Goal: Task Accomplishment & Management: Use online tool/utility

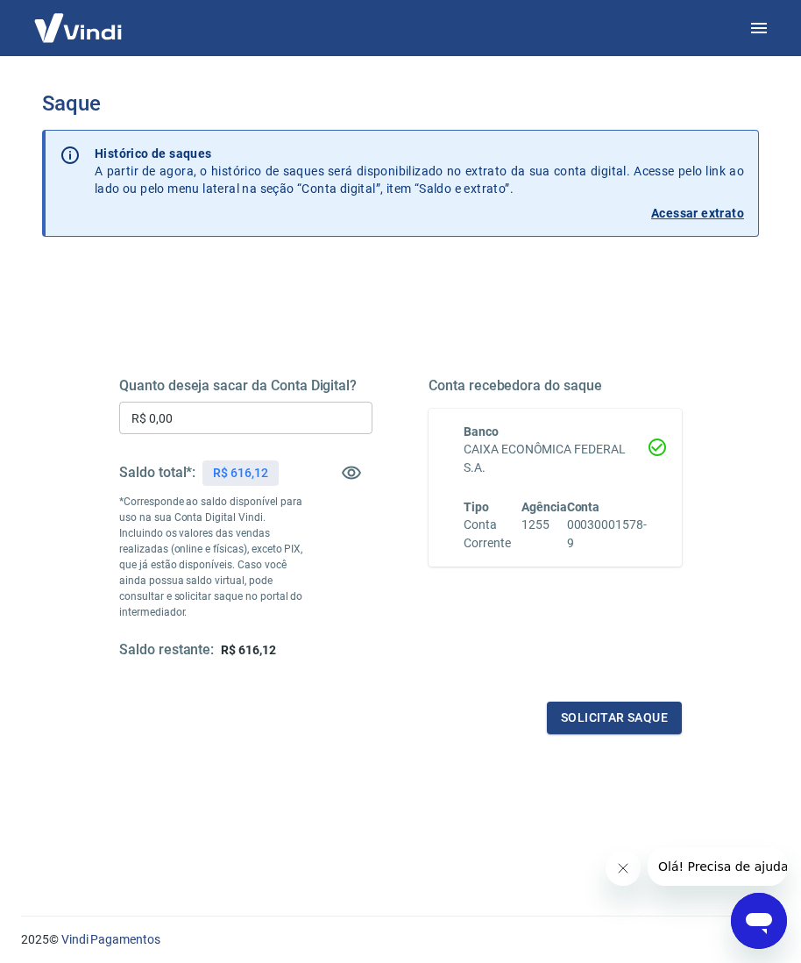
click at [301, 401] on div "Quanto deseja sacar da Conta Digital? R$ 0,00 ​ Saldo total*: R$ 616,12 *Corres…" at bounding box center [245, 518] width 253 height 282
click at [291, 412] on input "R$ 0,00" at bounding box center [245, 417] width 253 height 32
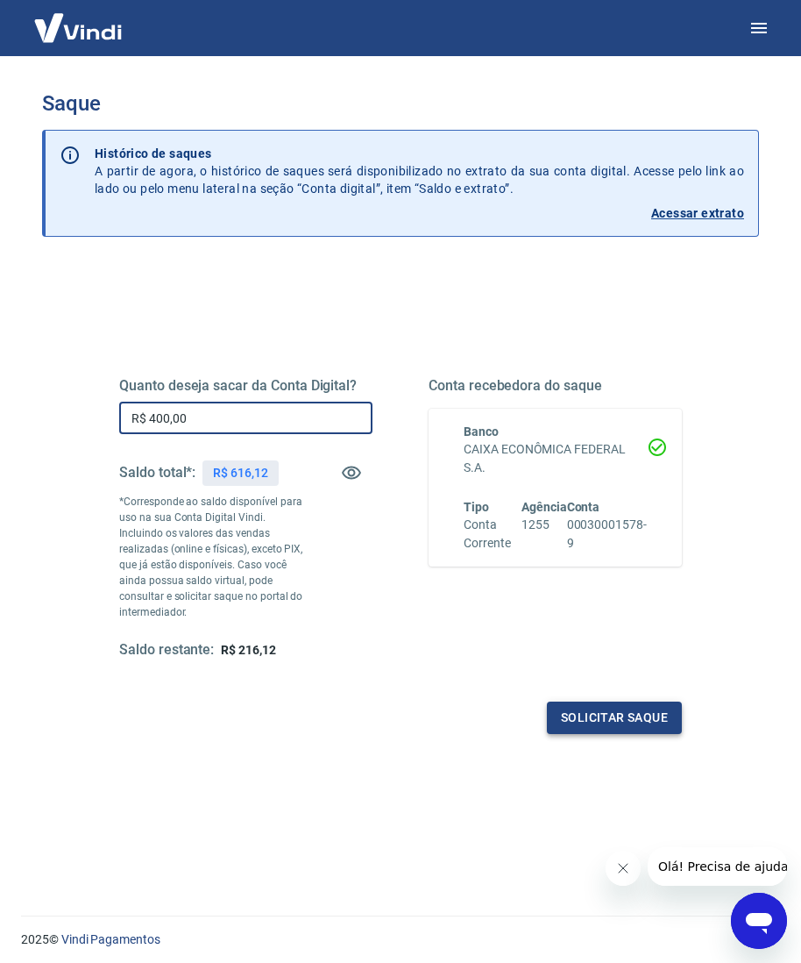
type input "R$ 400,00"
click at [590, 701] on button "Solicitar saque" at bounding box center [614, 717] width 135 height 32
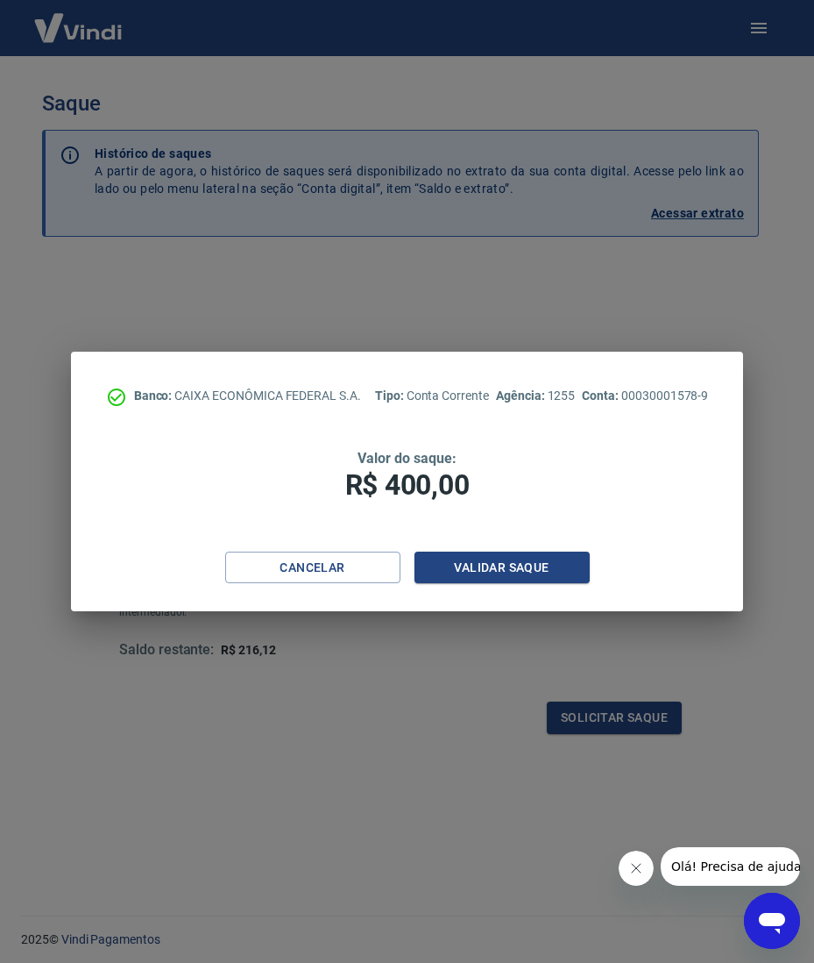
click at [521, 531] on div "Banco: CAIXA ECONÔMICA FEDERAL S.A. Tipo: Conta Corrente Agência: 1255 Conta: 0…" at bounding box center [407, 482] width 673 height 260
click at [521, 555] on button "Validar saque" at bounding box center [502, 567] width 175 height 32
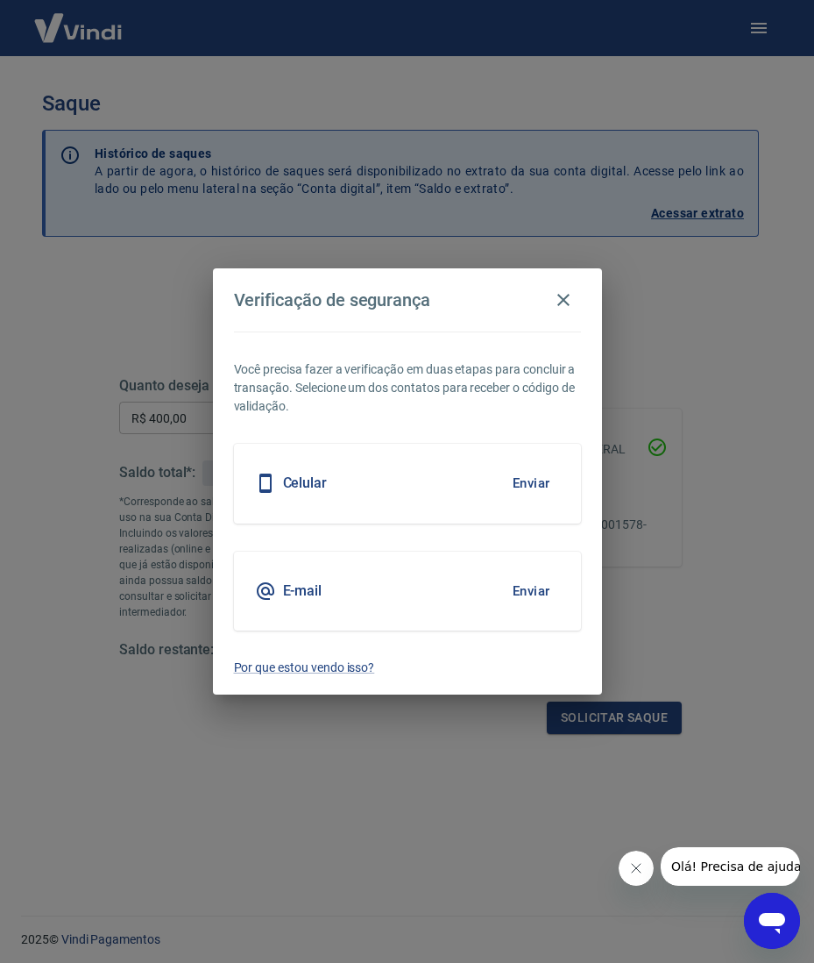
click at [556, 468] on button "Enviar" at bounding box center [531, 483] width 57 height 37
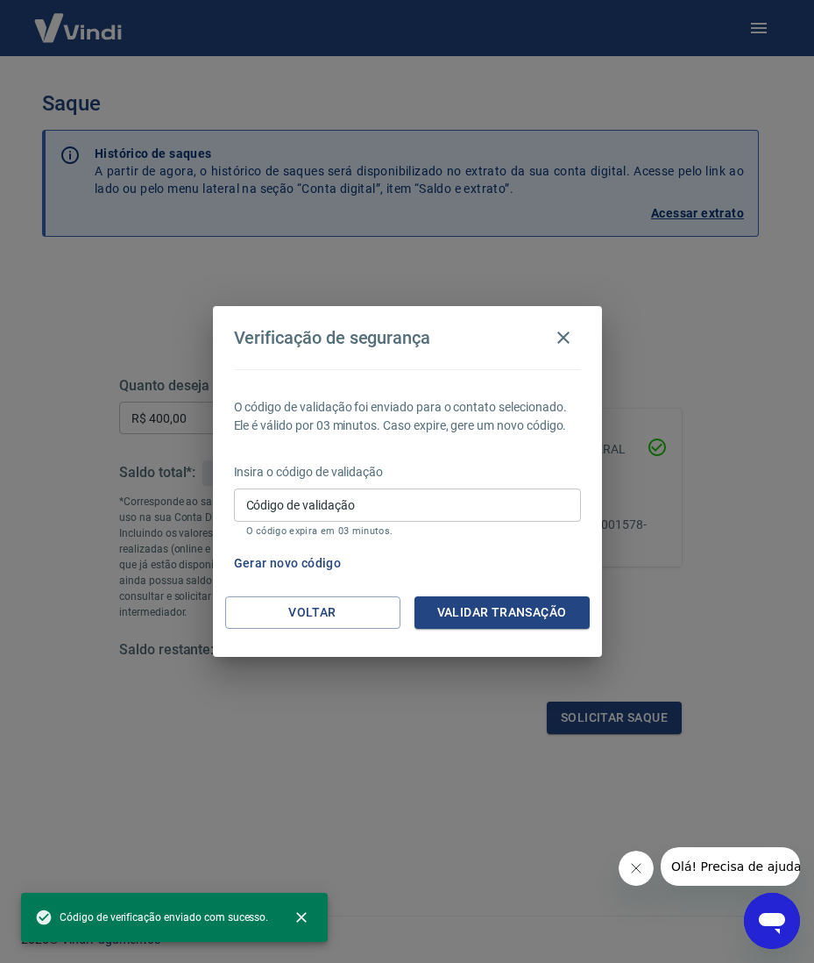
click at [522, 491] on input "Código de validação" at bounding box center [407, 504] width 347 height 32
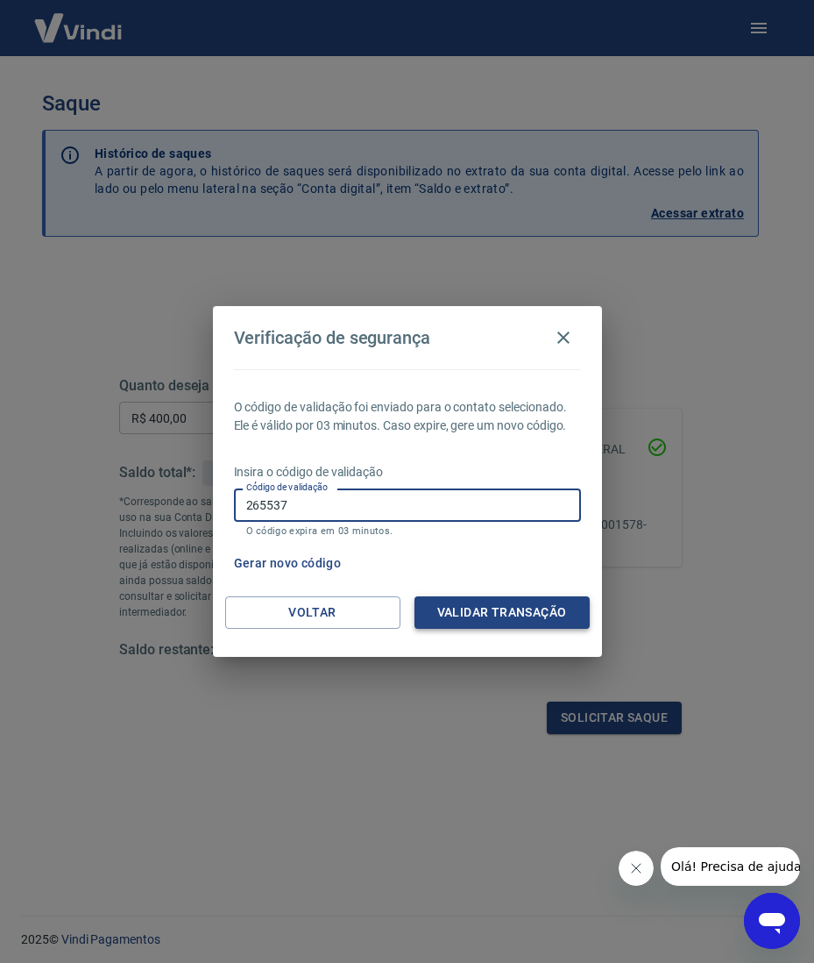
type input "265537"
click at [487, 622] on button "Validar transação" at bounding box center [502, 612] width 175 height 32
